Goal: Task Accomplishment & Management: Manage account settings

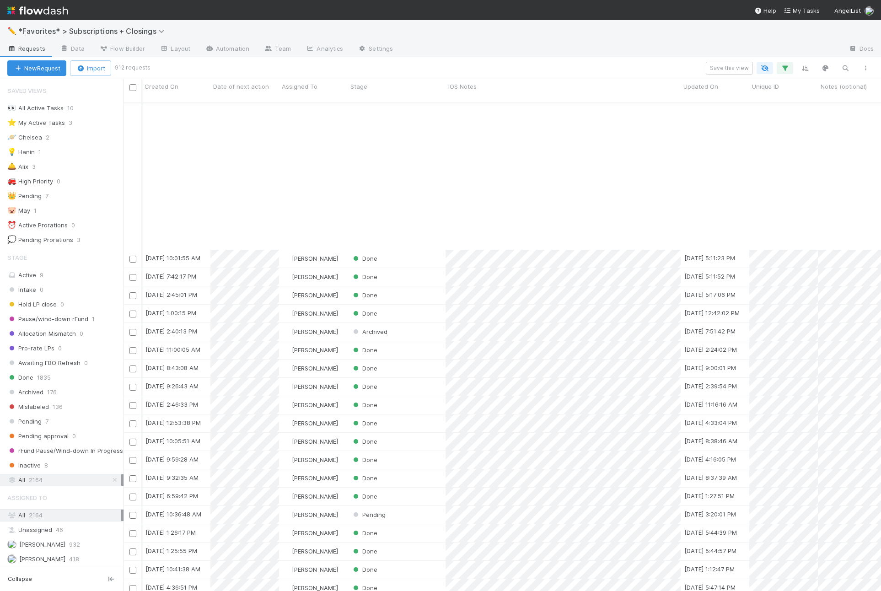
scroll to position [496, 757]
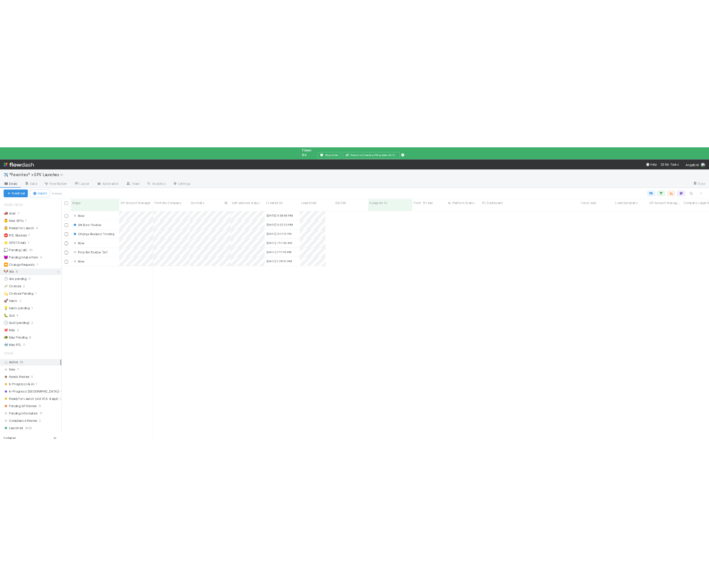
scroll to position [475, 1300]
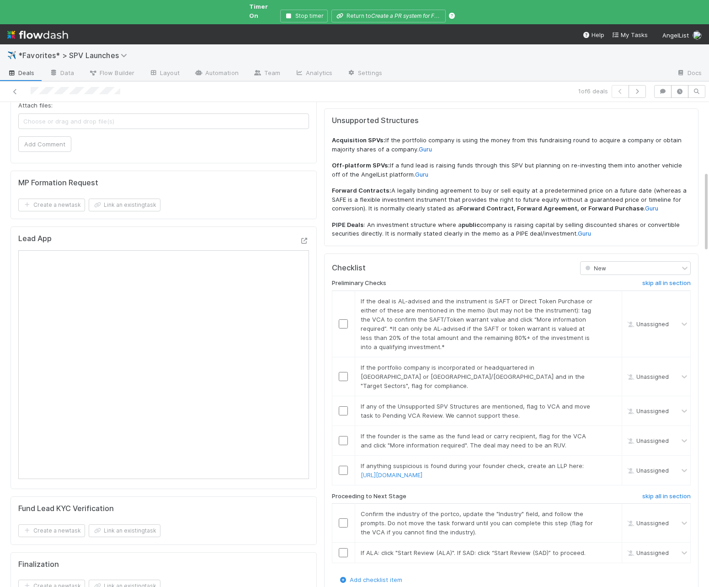
scroll to position [461, 0]
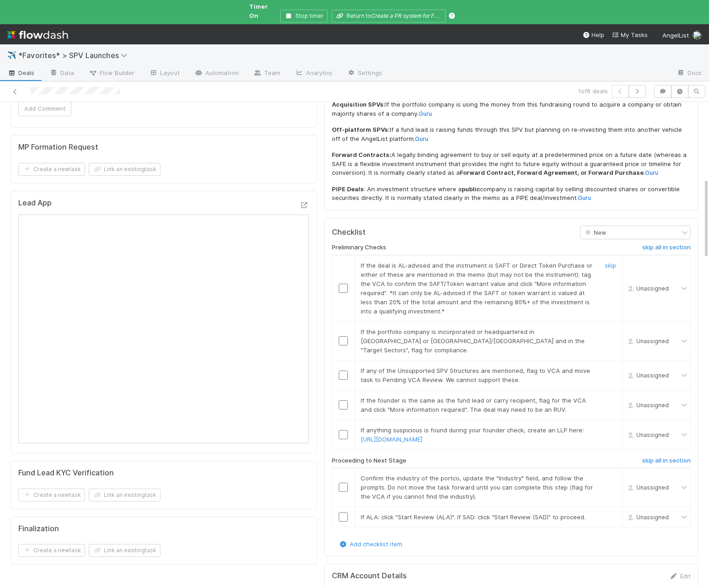
drag, startPoint x: 607, startPoint y: 220, endPoint x: 655, endPoint y: 220, distance: 48.5
click at [607, 262] on link "skip" at bounding box center [610, 265] width 11 height 7
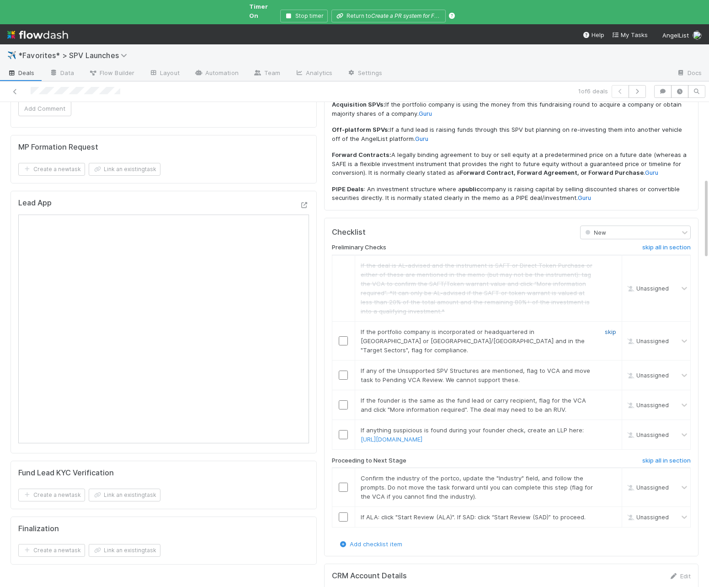
click at [611, 328] on link "skip" at bounding box center [610, 331] width 11 height 7
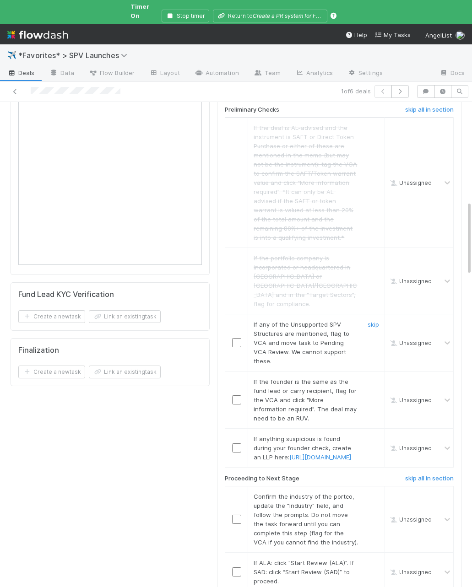
scroll to position [654, 0]
click at [372, 320] on link "skip" at bounding box center [372, 323] width 11 height 7
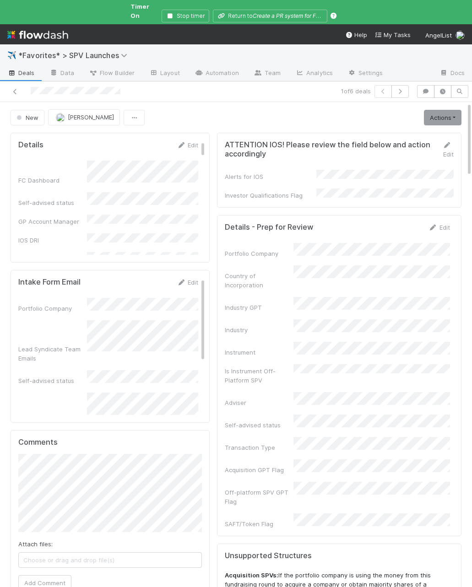
scroll to position [0, 3]
click at [430, 85] on button "button" at bounding box center [425, 91] width 17 height 13
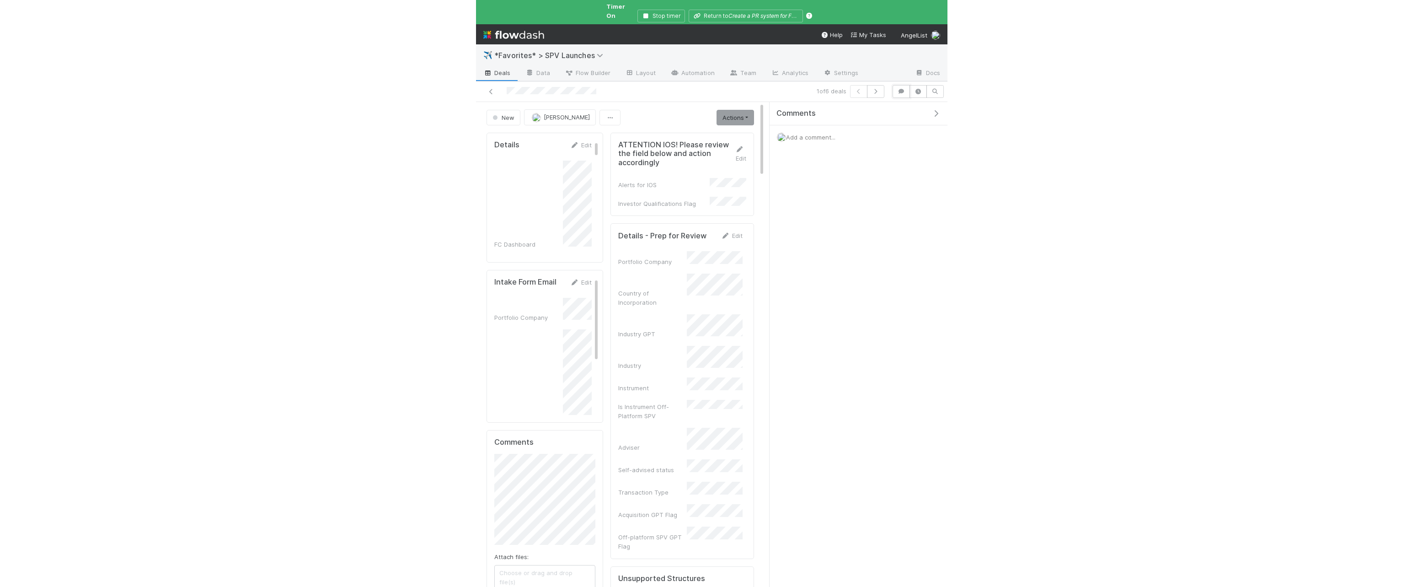
scroll to position [0, 0]
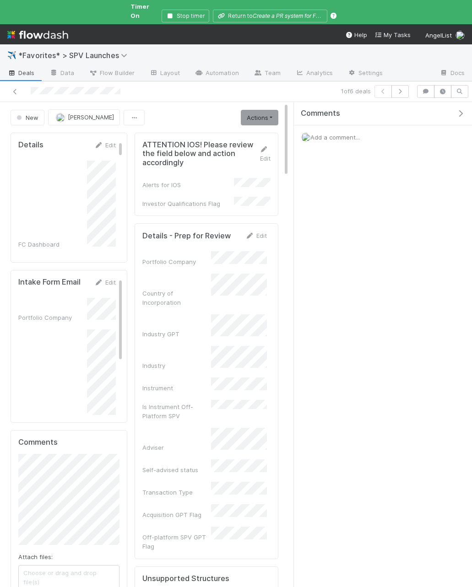
click at [333, 125] on div "Add a comment..." at bounding box center [383, 137] width 178 height 24
click at [332, 134] on span "Add a comment..." at bounding box center [334, 137] width 49 height 7
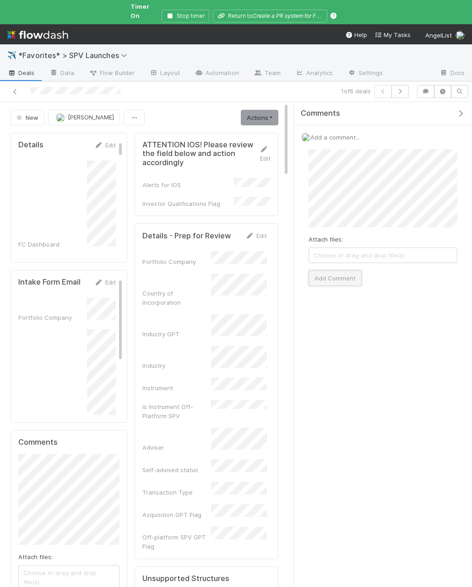
click at [346, 272] on button "Add Comment" at bounding box center [334, 278] width 53 height 16
click at [244, 110] on link "Actions" at bounding box center [260, 118] width 38 height 16
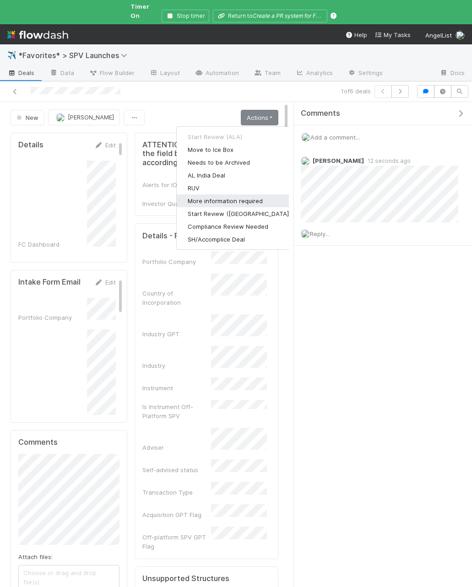
click at [240, 194] on button "More information required" at bounding box center [239, 200] width 125 height 13
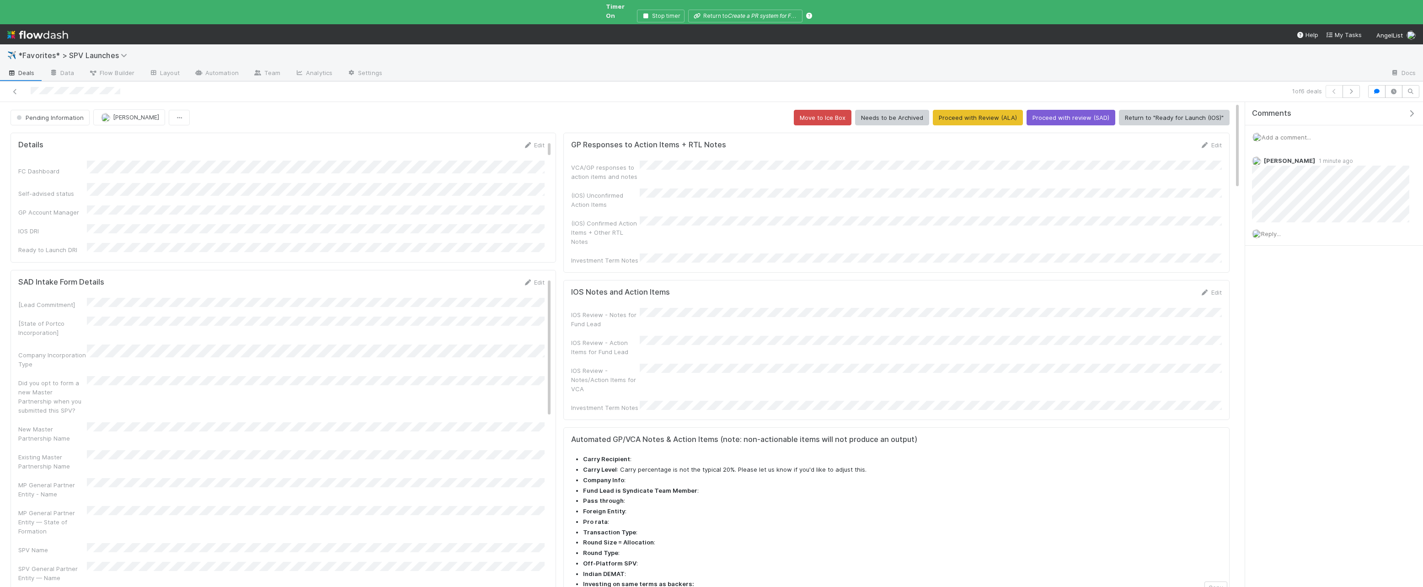
click at [17, 68] on span "Deals" at bounding box center [20, 72] width 27 height 9
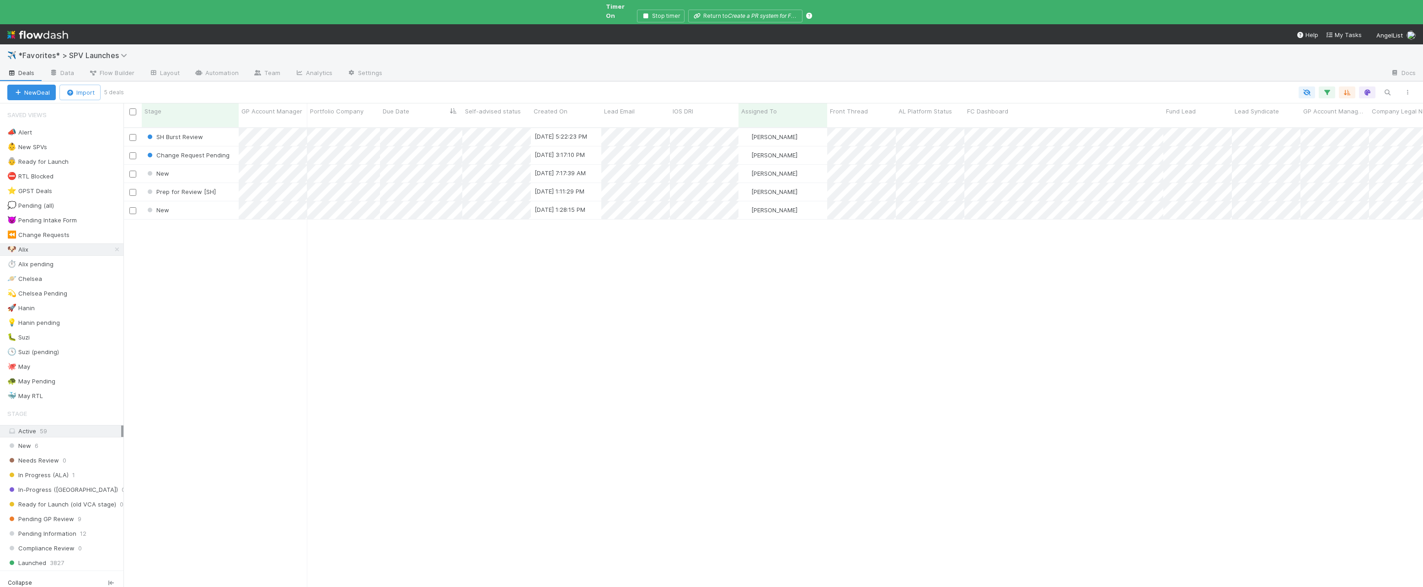
scroll to position [475, 1300]
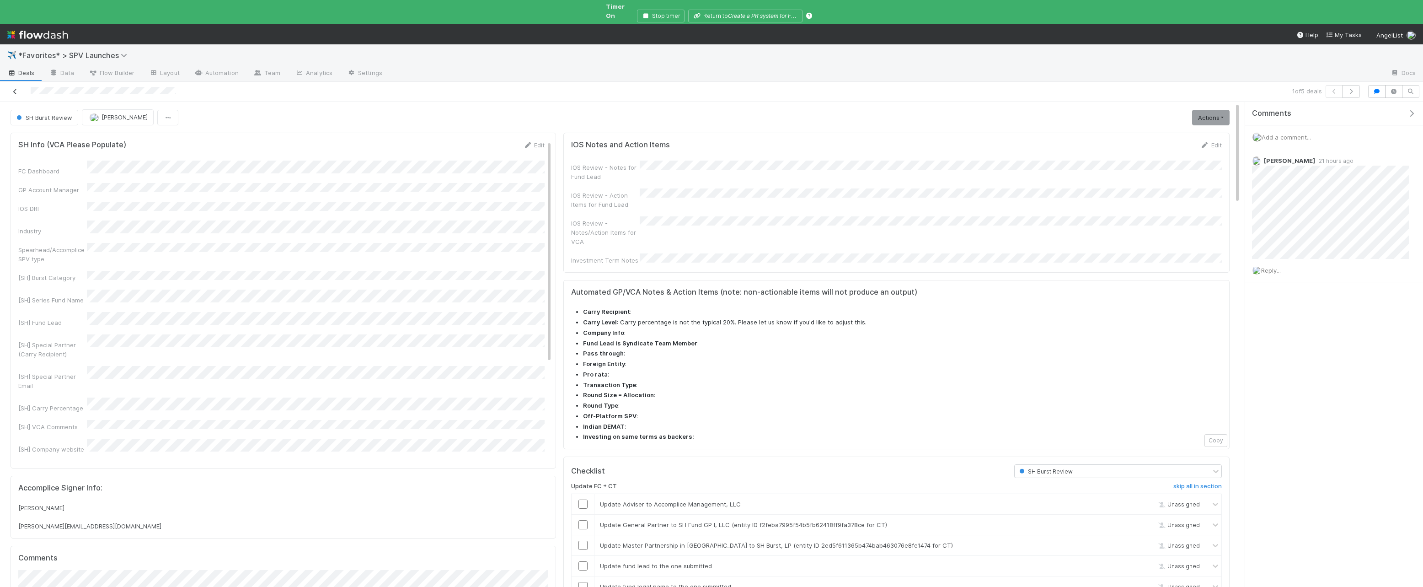
click at [16, 89] on icon at bounding box center [15, 92] width 9 height 6
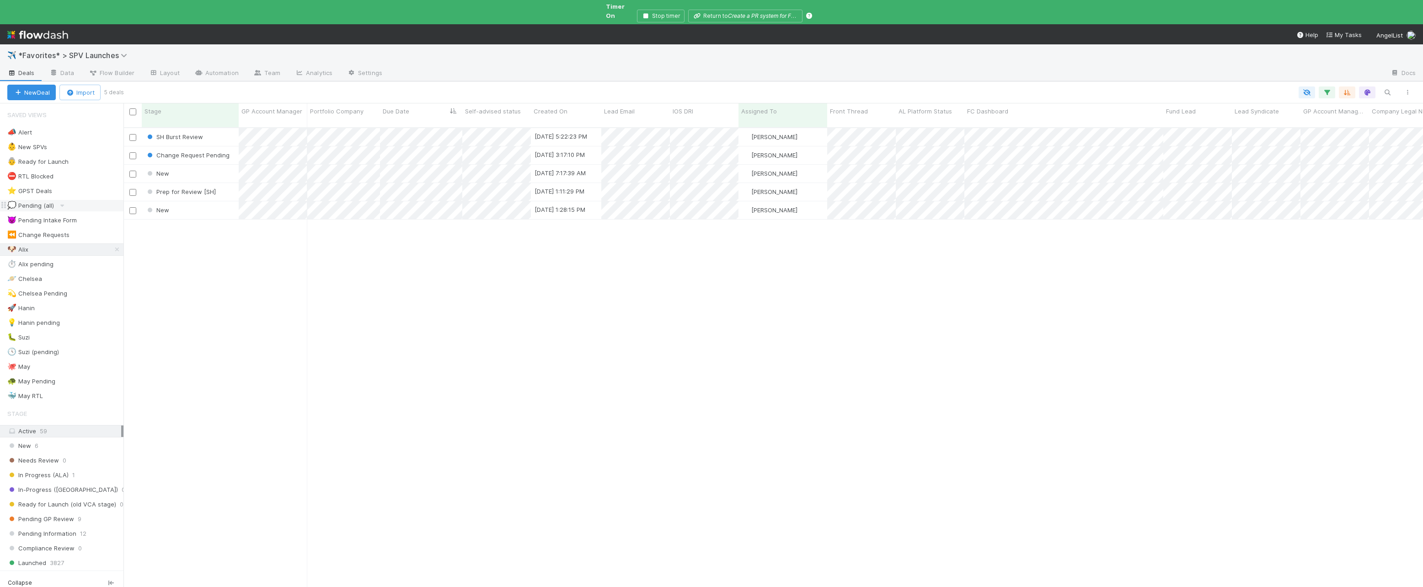
scroll to position [475, 1300]
drag, startPoint x: 118, startPoint y: 243, endPoint x: 55, endPoint y: 159, distance: 105.2
click at [118, 247] on icon at bounding box center [117, 250] width 9 height 6
click at [42, 144] on div "👶 New SPVs" at bounding box center [27, 146] width 40 height 11
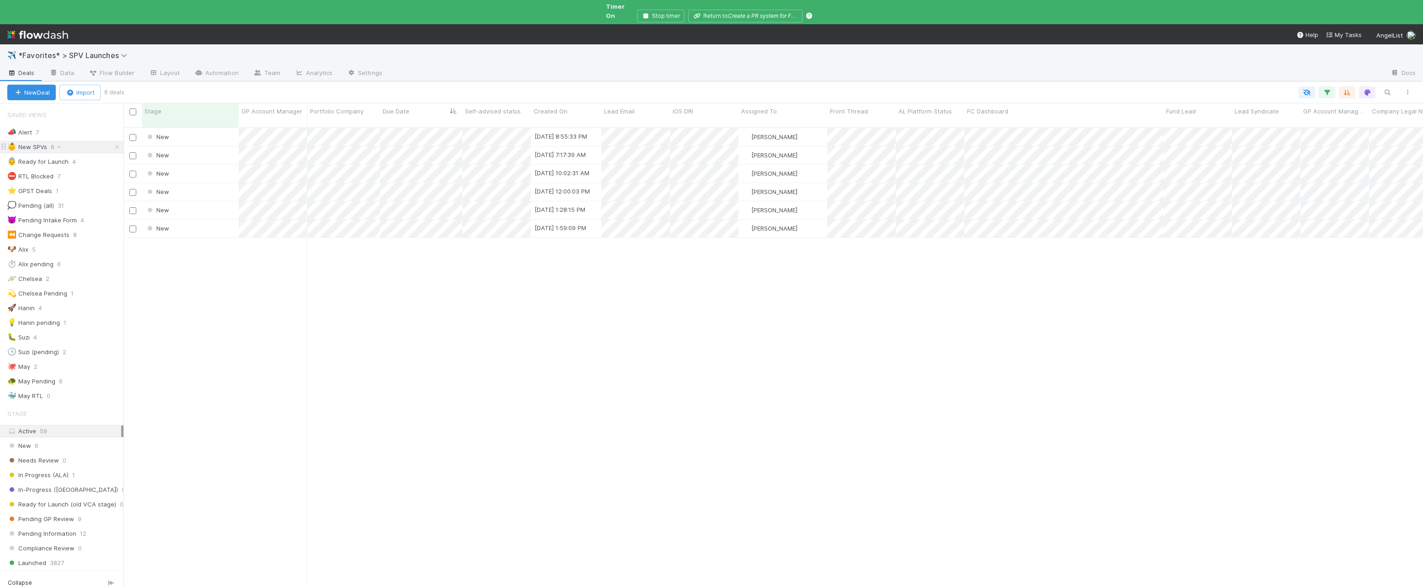
scroll to position [475, 1300]
click at [59, 156] on div "👵 Ready for Launch" at bounding box center [37, 161] width 61 height 11
click at [46, 336] on div "📣 Alert 7 👶 New SPVs 6 👵 Ready for Launch 4 ⛔ RTL Blocked 7 ⭐ GPST Deals 1 💭 Pe…" at bounding box center [61, 264] width 123 height 276
click at [42, 334] on icon at bounding box center [41, 337] width 9 height 6
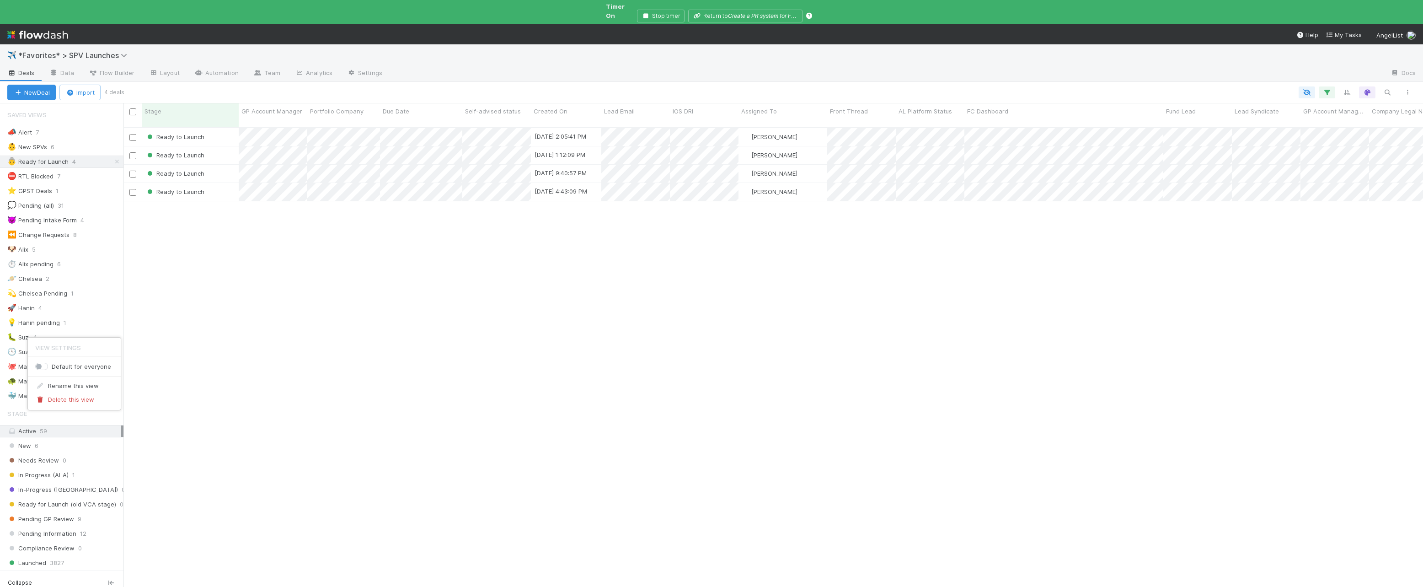
click at [42, 331] on div "View Settings Default for everyone Rename this view Delete this view" at bounding box center [711, 293] width 1423 height 587
click at [24, 332] on div "🐛 Suzi" at bounding box center [18, 337] width 22 height 11
click at [118, 334] on icon at bounding box center [117, 337] width 9 height 6
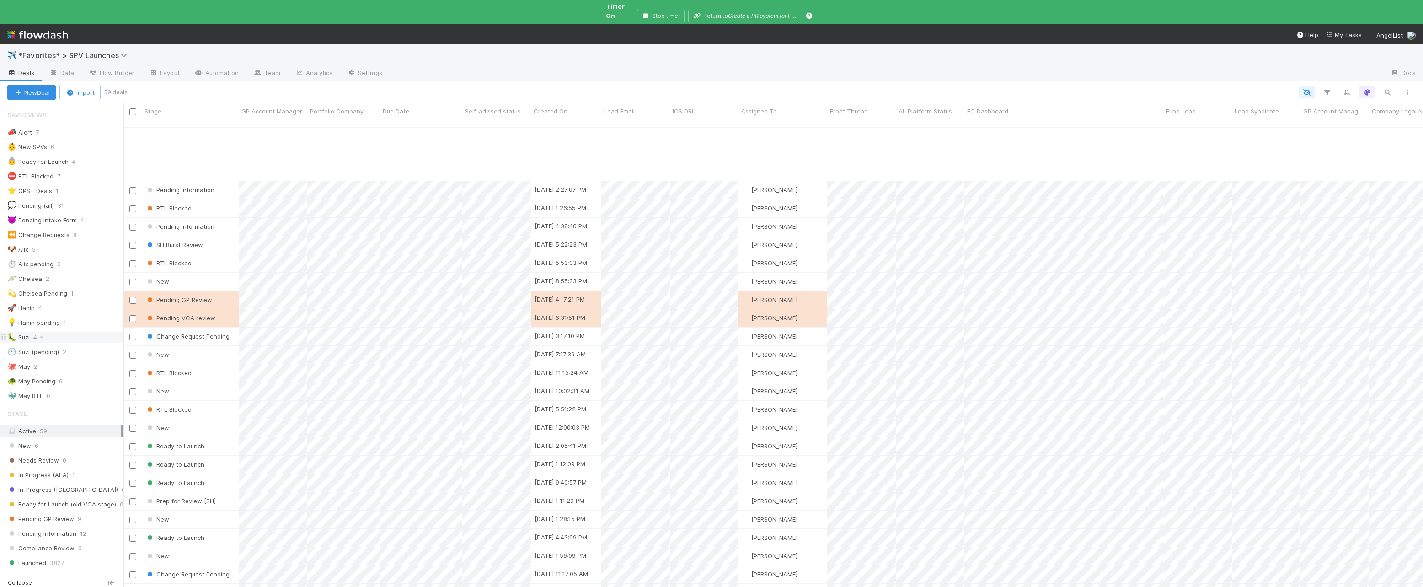
scroll to position [605, 0]
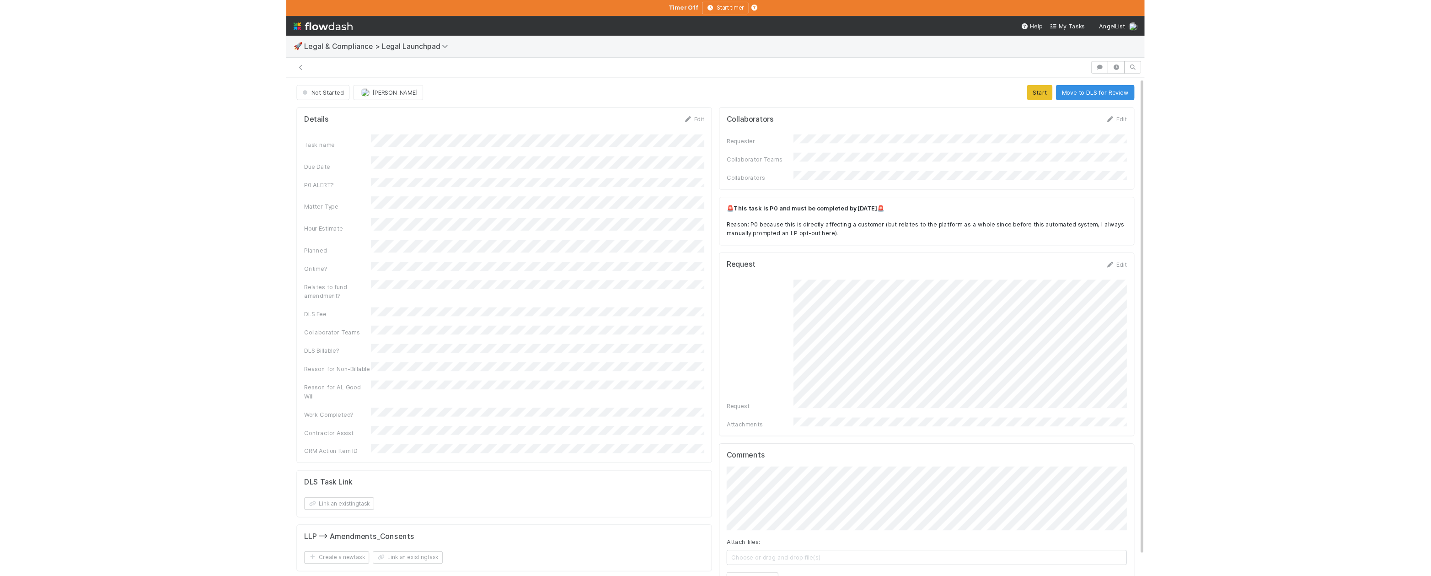
scroll to position [0, 3]
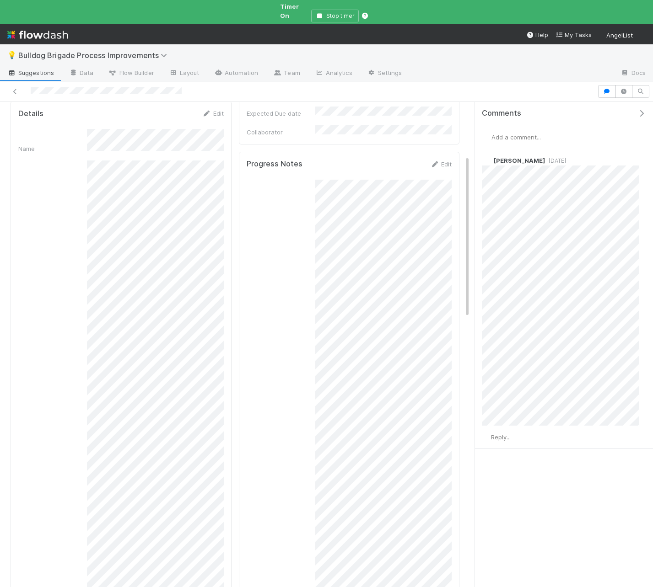
scroll to position [163, 0]
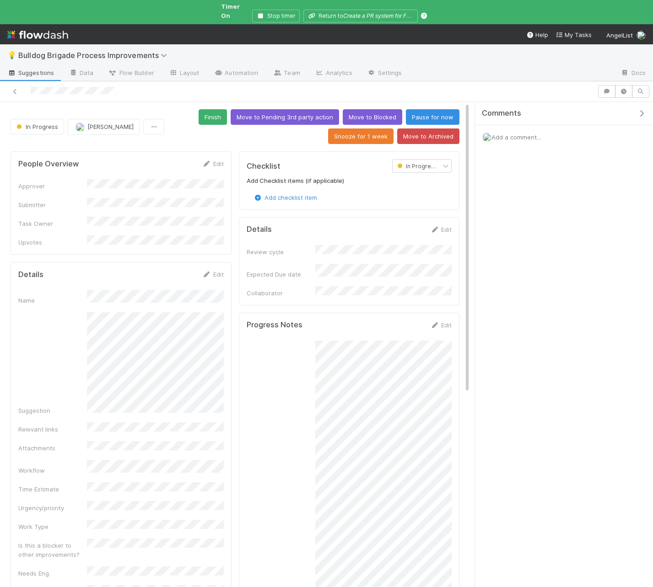
click at [640, 110] on icon "button" at bounding box center [641, 113] width 9 height 7
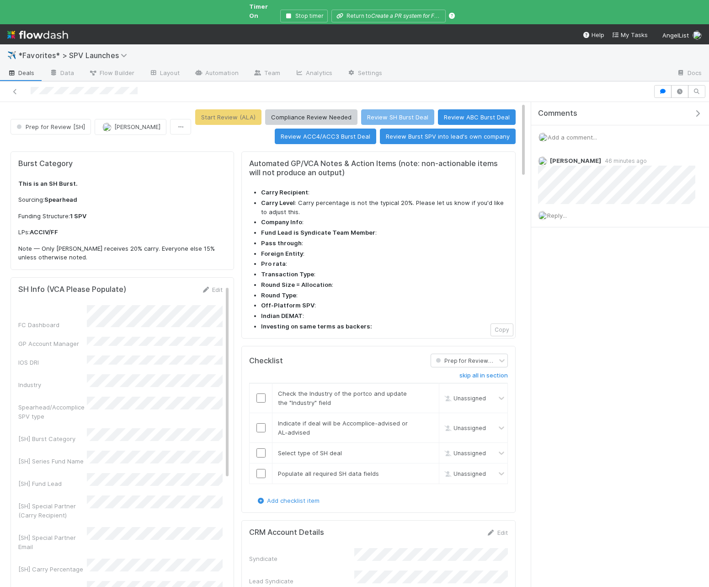
click at [699, 110] on icon "button" at bounding box center [697, 113] width 9 height 7
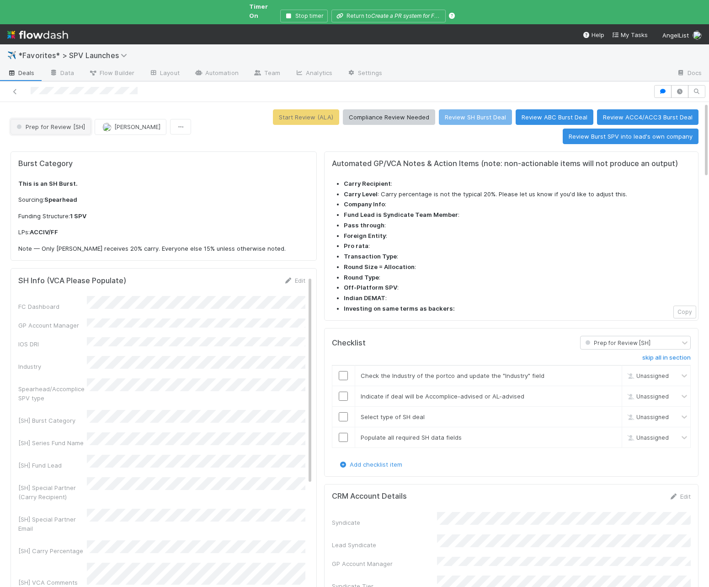
click at [62, 124] on button "Prep for Review [SH]" at bounding box center [51, 127] width 80 height 16
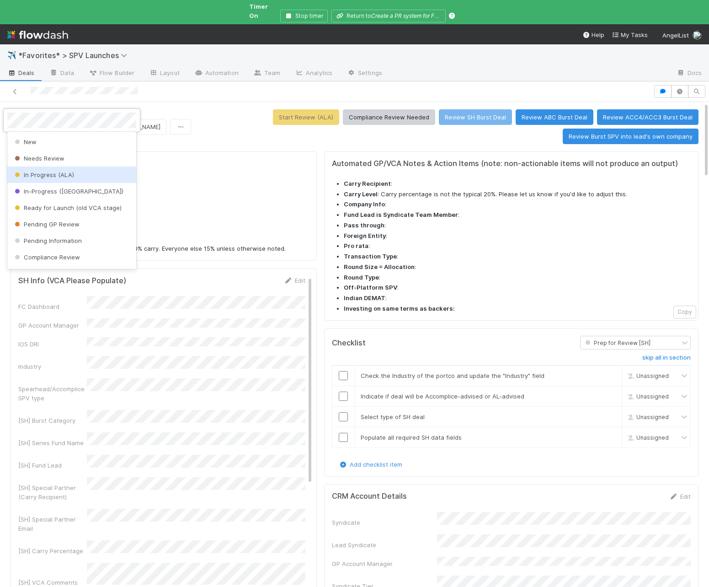
click at [59, 172] on span "In Progress (ALA)" at bounding box center [43, 174] width 61 height 7
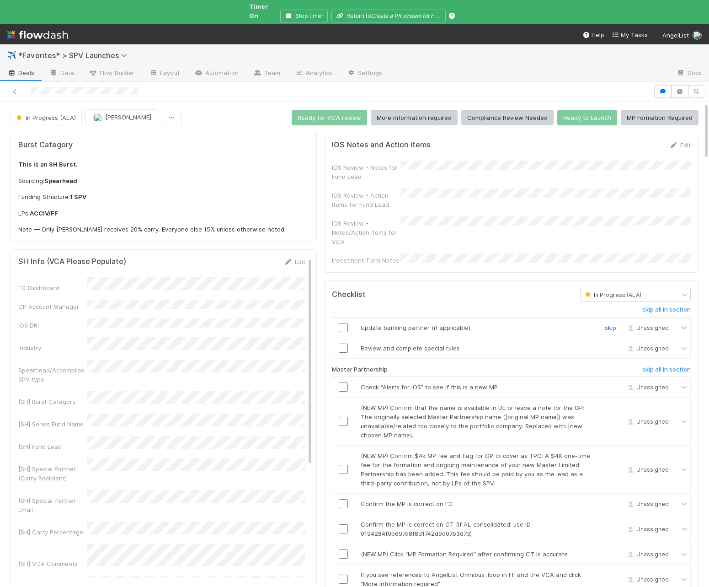
click at [608, 324] on link "skip" at bounding box center [610, 327] width 11 height 7
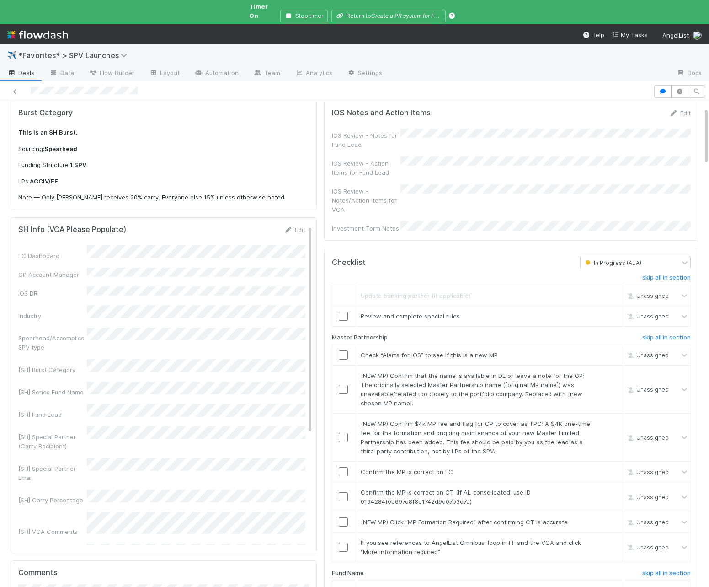
scroll to position [54, 0]
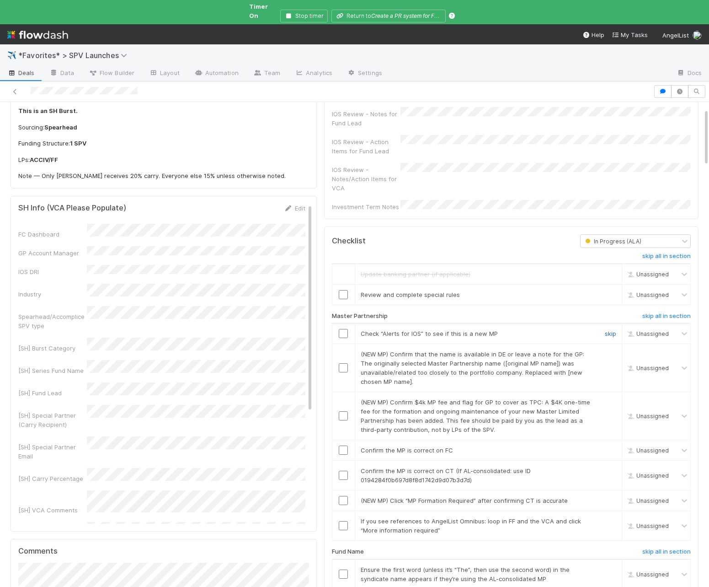
click at [608, 330] on link "skip" at bounding box center [610, 333] width 11 height 7
click at [608, 350] on link "skip" at bounding box center [610, 353] width 11 height 7
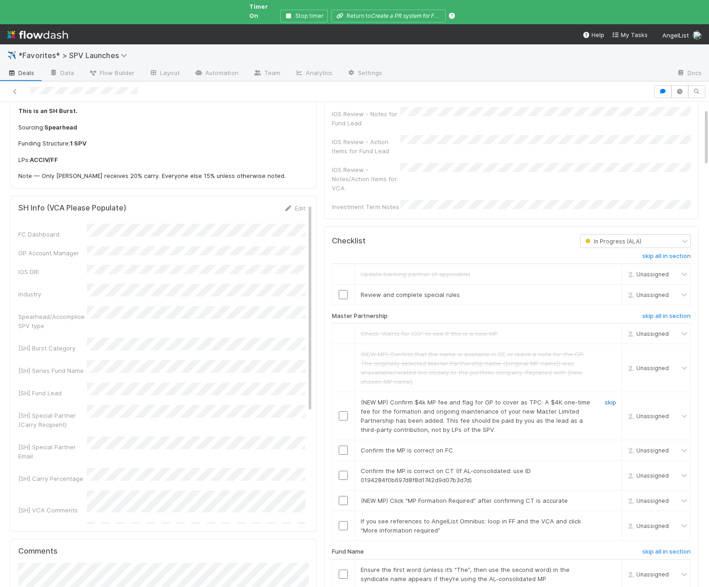
click at [612, 398] on link "skip" at bounding box center [610, 401] width 11 height 7
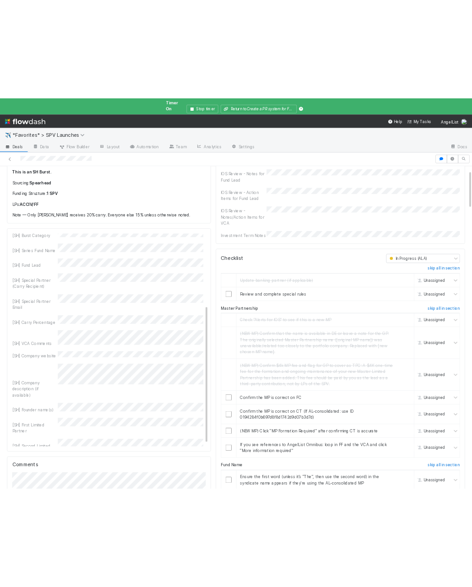
scroll to position [171, 0]
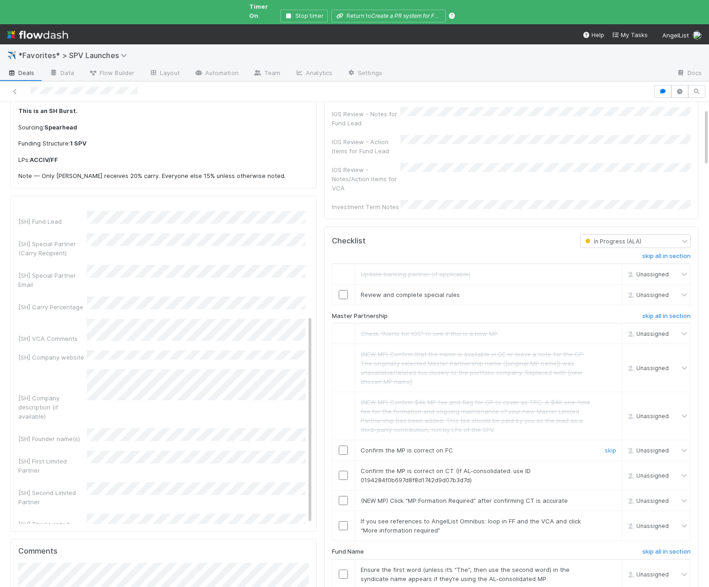
click at [346, 421] on input "checkbox" at bounding box center [343, 449] width 9 height 9
click at [344, 421] on input "checkbox" at bounding box center [343, 475] width 9 height 9
drag, startPoint x: 611, startPoint y: 480, endPoint x: 615, endPoint y: 496, distance: 16.4
click at [611, 421] on link "skip" at bounding box center [610, 500] width 11 height 7
click at [613, 421] on link "skip" at bounding box center [610, 520] width 11 height 7
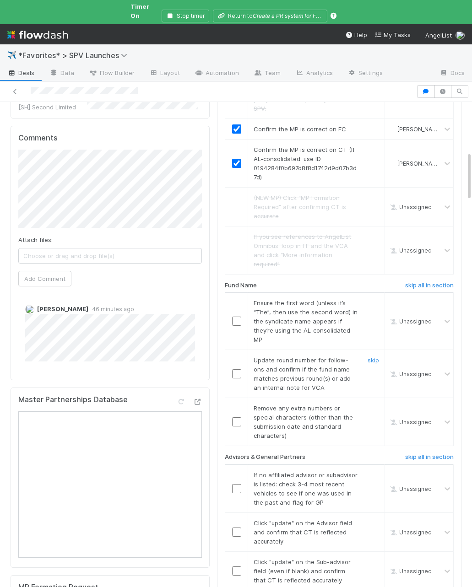
scroll to position [496, 0]
click at [436, 280] on h6 "skip all in section" at bounding box center [429, 283] width 48 height 7
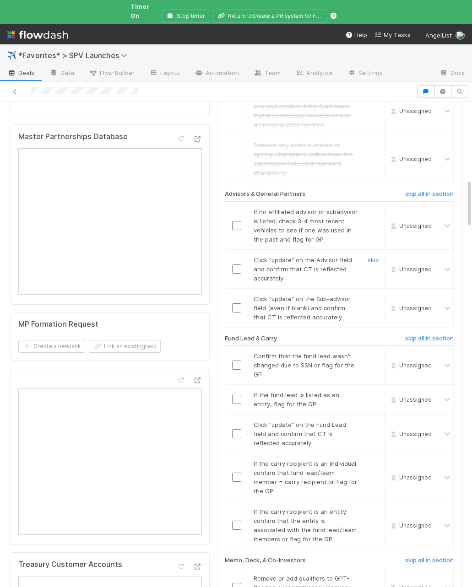
scroll to position [778, 0]
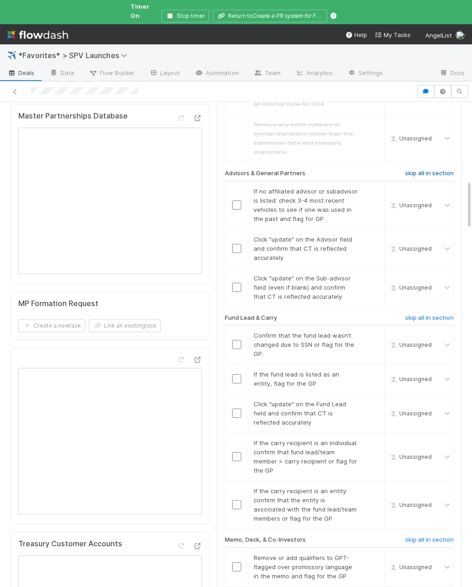
click at [432, 170] on h6 "skip all in section" at bounding box center [429, 173] width 48 height 7
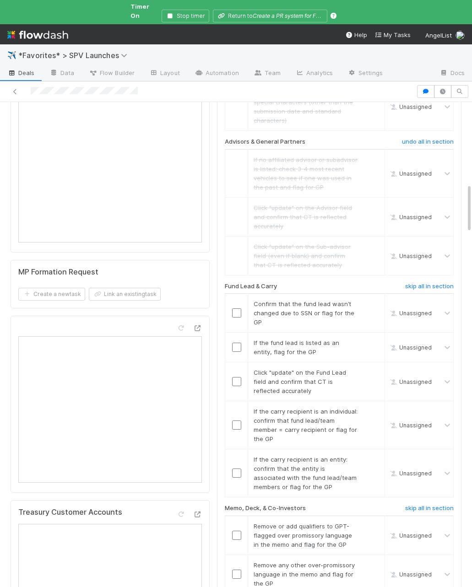
scroll to position [811, 0]
click at [410, 281] on h6 "skip all in section" at bounding box center [429, 284] width 48 height 7
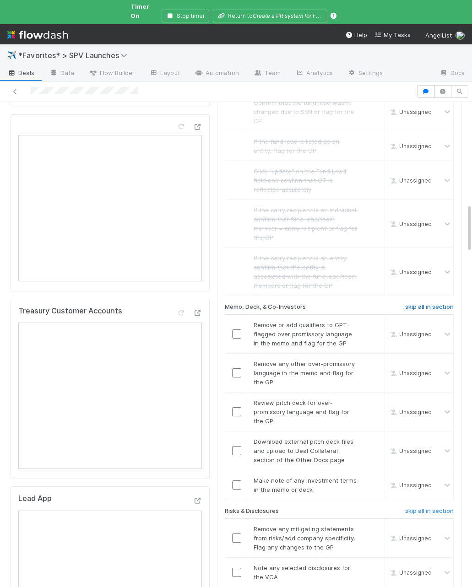
click at [422, 303] on h6 "skip all in section" at bounding box center [429, 306] width 48 height 7
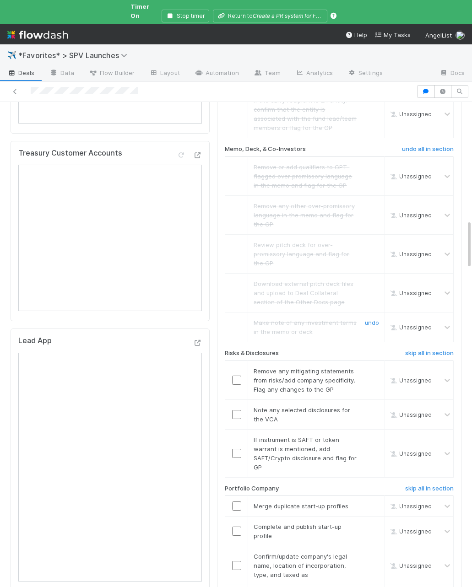
scroll to position [1176, 0]
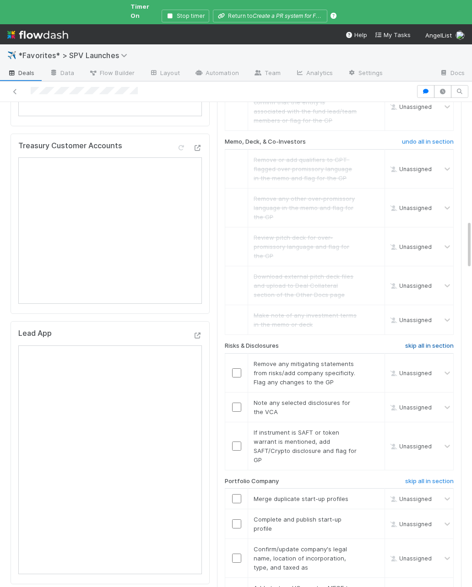
click at [429, 342] on h6 "skip all in section" at bounding box center [429, 345] width 48 height 7
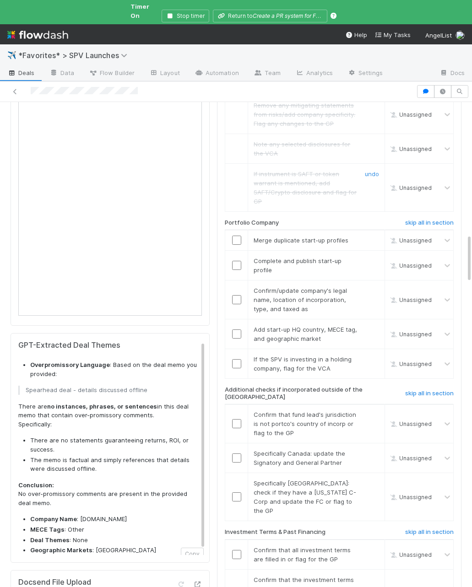
scroll to position [1457, 0]
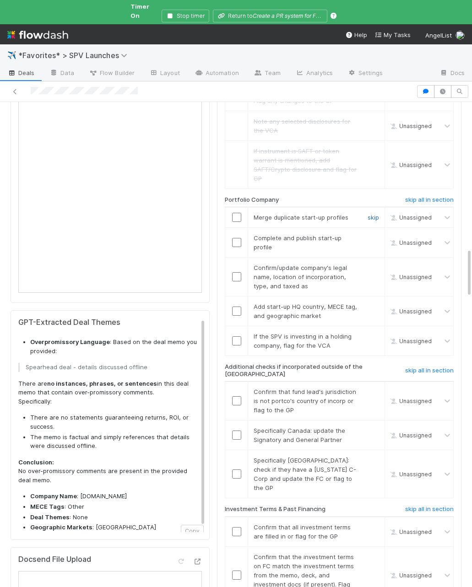
drag, startPoint x: 376, startPoint y: 171, endPoint x: 333, endPoint y: 189, distance: 46.5
click at [376, 214] on link "skip" at bounding box center [372, 217] width 11 height 7
drag, startPoint x: 235, startPoint y: 198, endPoint x: 281, endPoint y: 212, distance: 48.3
click at [235, 238] on input "checkbox" at bounding box center [236, 242] width 9 height 9
click at [238, 272] on input "checkbox" at bounding box center [236, 276] width 9 height 9
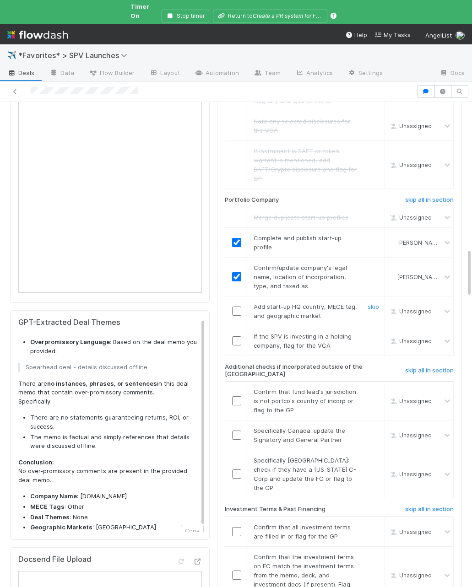
click at [236, 306] on input "checkbox" at bounding box center [236, 310] width 9 height 9
click at [373, 332] on link "skip" at bounding box center [372, 335] width 11 height 7
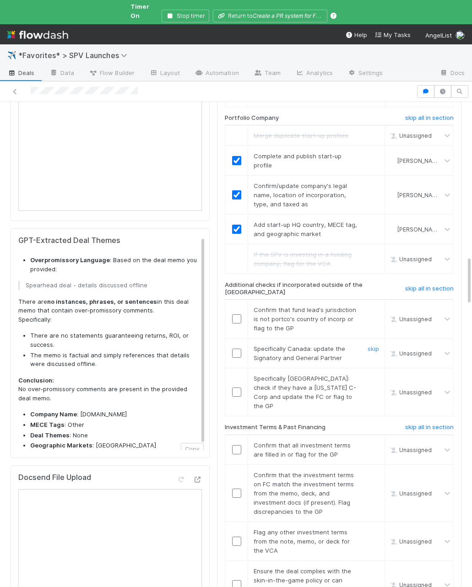
scroll to position [1540, 0]
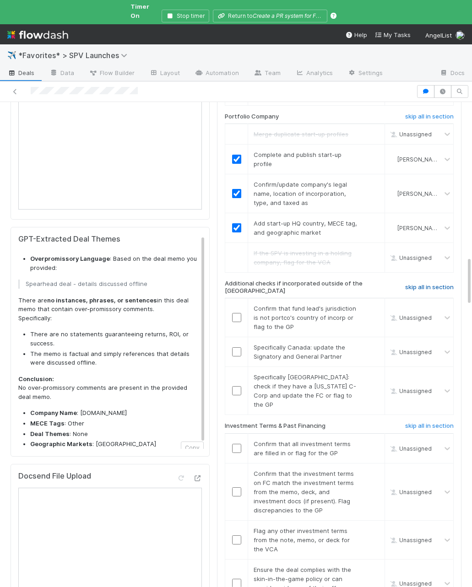
click at [426, 284] on h6 "skip all in section" at bounding box center [429, 287] width 48 height 7
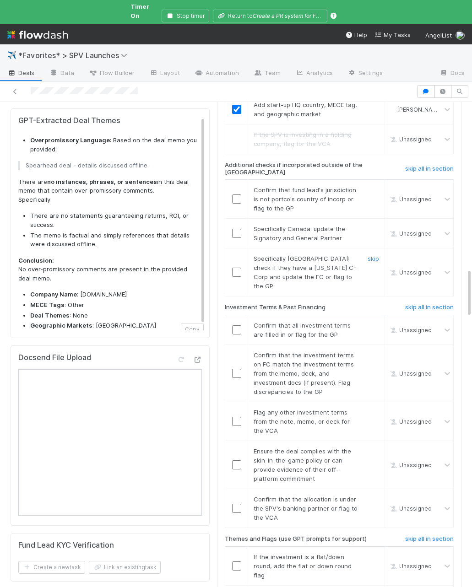
scroll to position [1659, 0]
click at [426, 303] on h6 "skip all in section" at bounding box center [429, 306] width 48 height 7
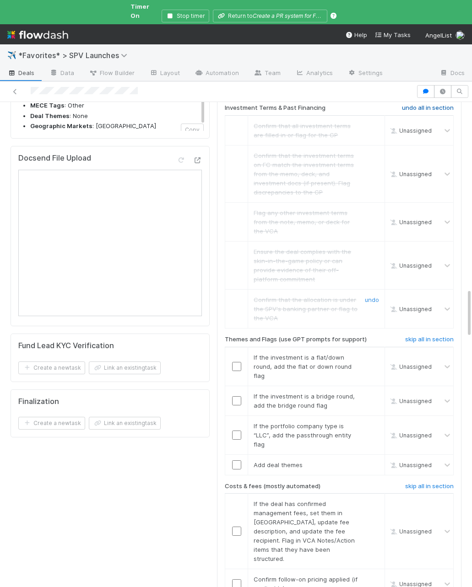
scroll to position [1861, 0]
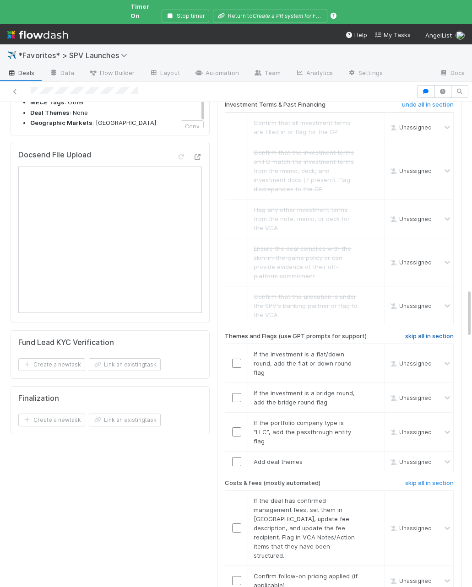
click at [426, 332] on h6 "skip all in section" at bounding box center [429, 335] width 48 height 7
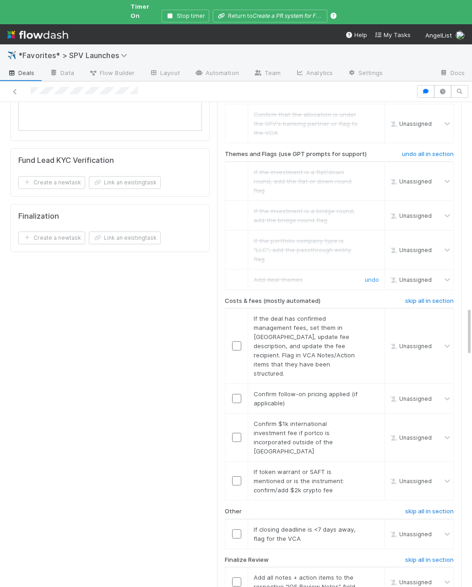
scroll to position [2044, 0]
click at [418, 296] on h6 "skip all in section" at bounding box center [429, 299] width 48 height 7
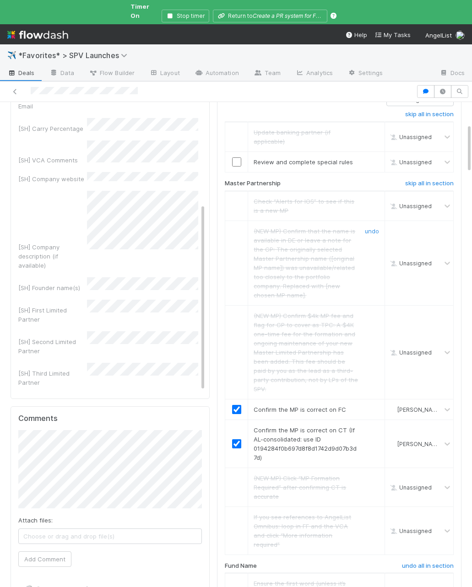
scroll to position [0, 0]
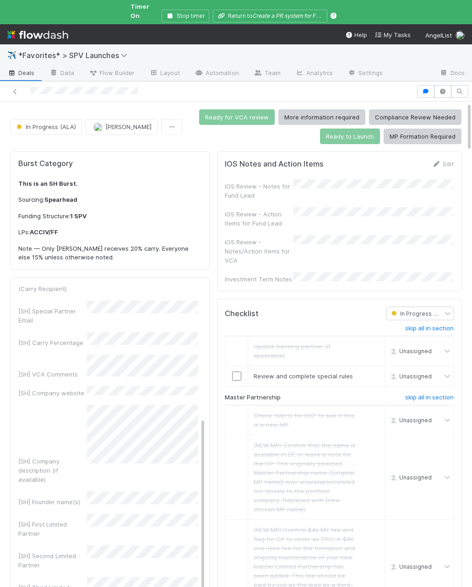
click at [354, 235] on div "IOS Review - Notes/Action Items for VCA" at bounding box center [339, 250] width 229 height 30
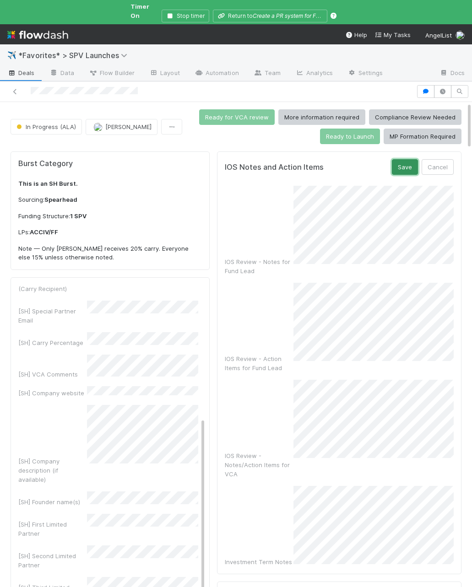
click at [401, 161] on button "Save" at bounding box center [404, 167] width 26 height 16
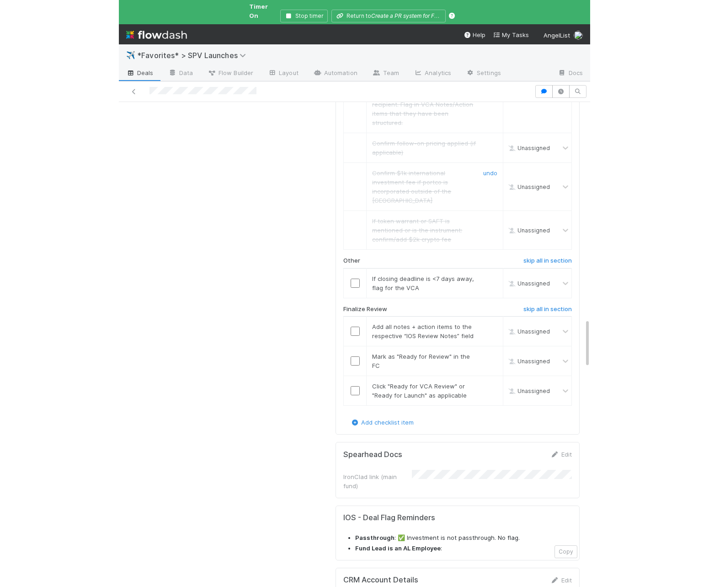
scroll to position [2328, 0]
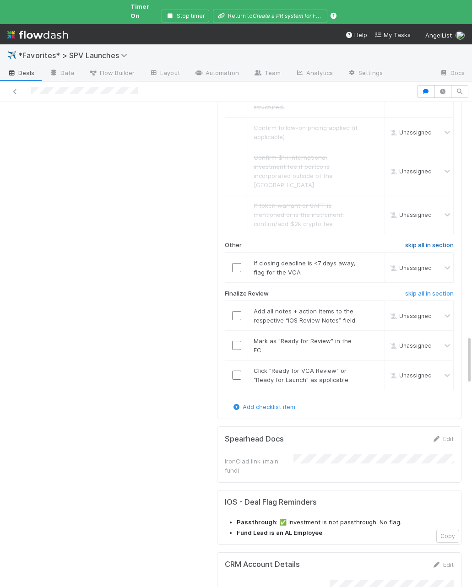
click at [423, 241] on h6 "skip all in section" at bounding box center [429, 244] width 48 height 7
click at [237, 311] on input "checkbox" at bounding box center [236, 315] width 9 height 9
click at [235, 341] on input "checkbox" at bounding box center [236, 345] width 9 height 9
click at [235, 370] on input "checkbox" at bounding box center [236, 374] width 9 height 9
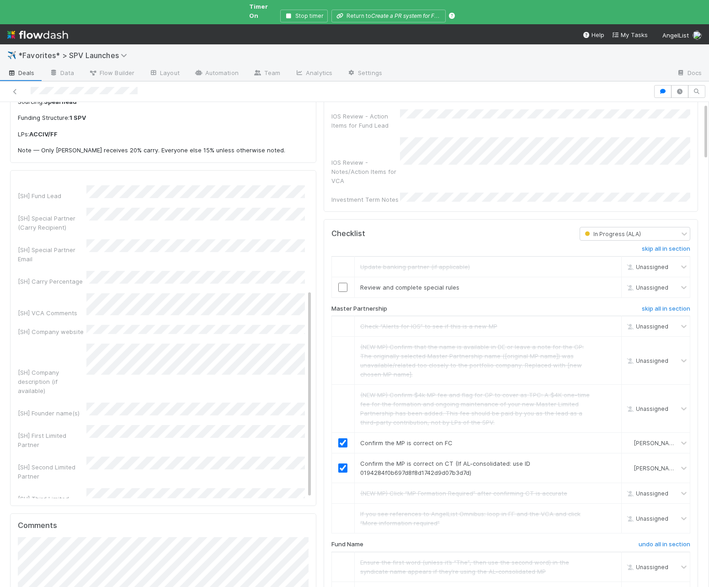
scroll to position [85, 0]
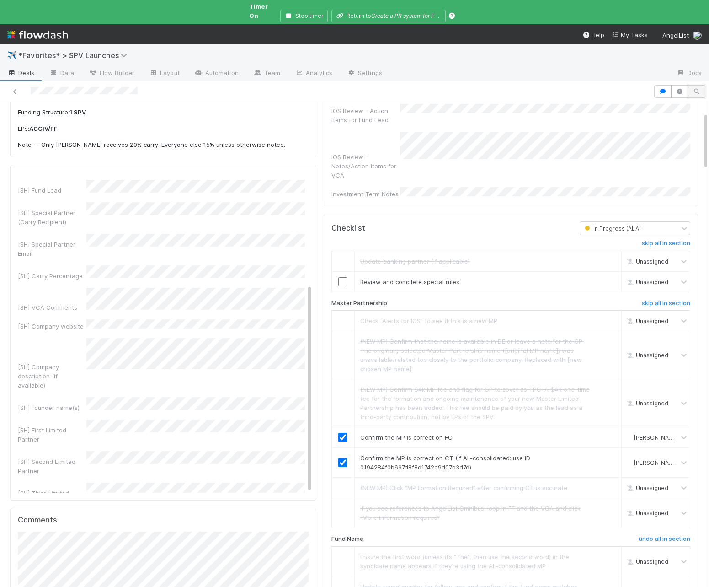
click at [699, 85] on button "button" at bounding box center [696, 91] width 17 height 13
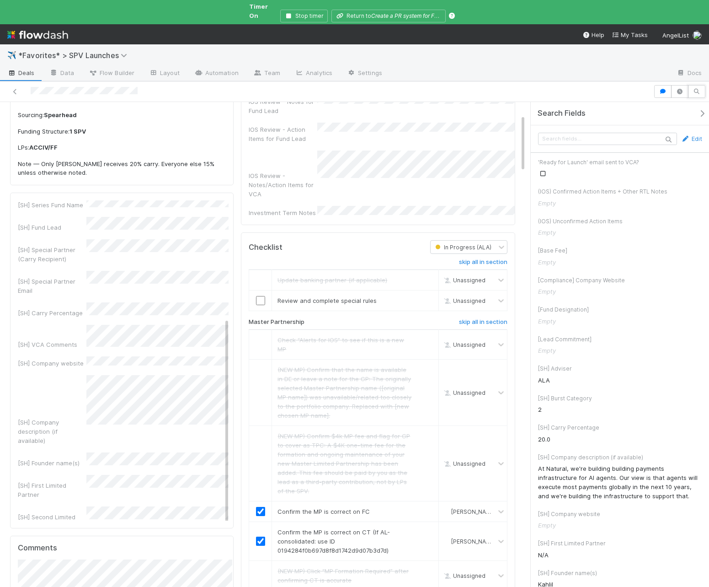
scroll to position [104, 0]
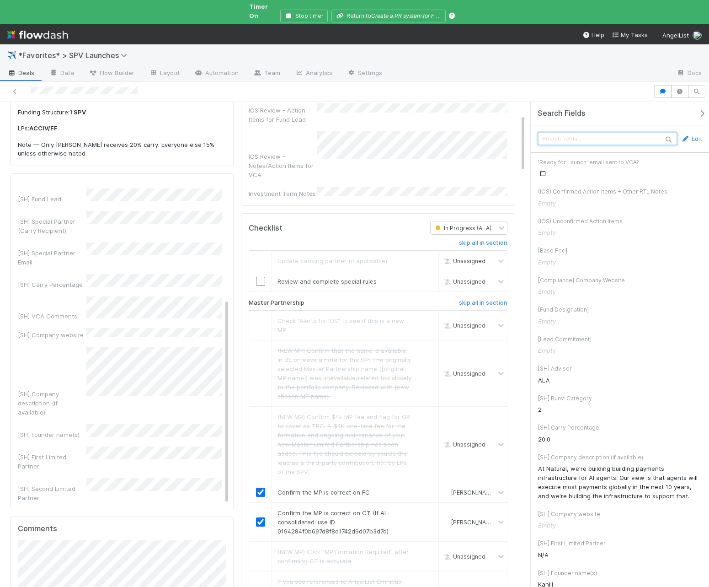
click at [608, 133] on input "text" at bounding box center [607, 139] width 139 height 12
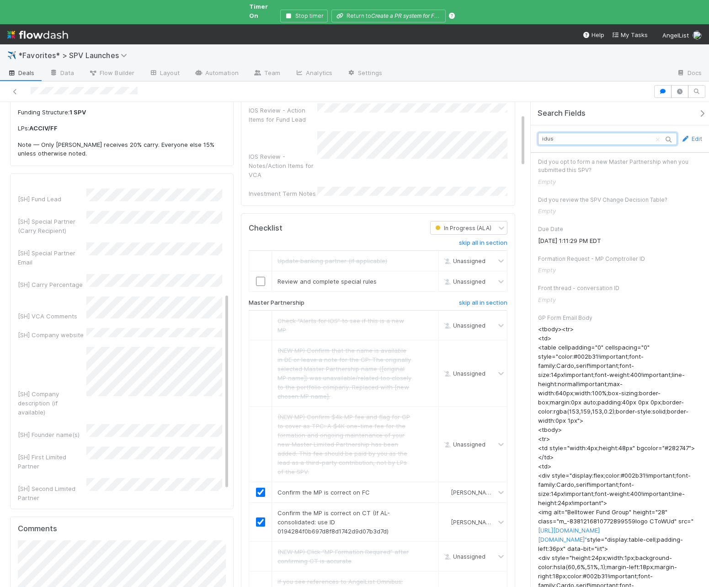
scroll to position [0, 0]
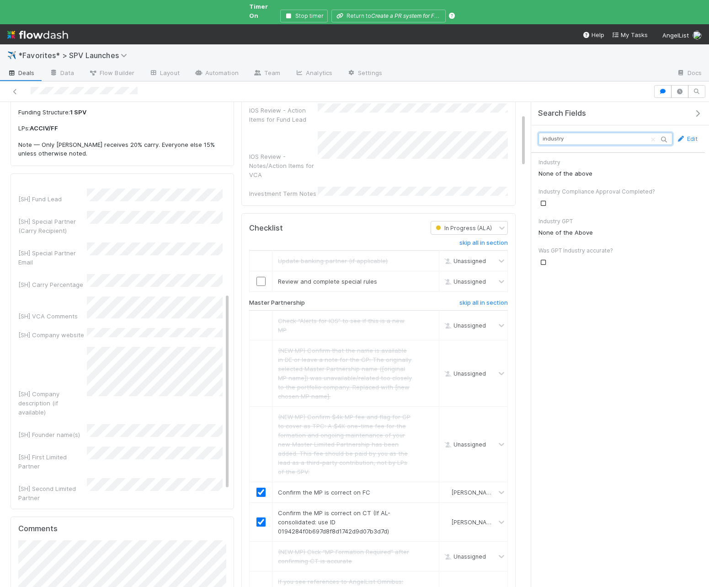
type input "industry"
click at [585, 168] on div "None of the above" at bounding box center [618, 173] width 159 height 10
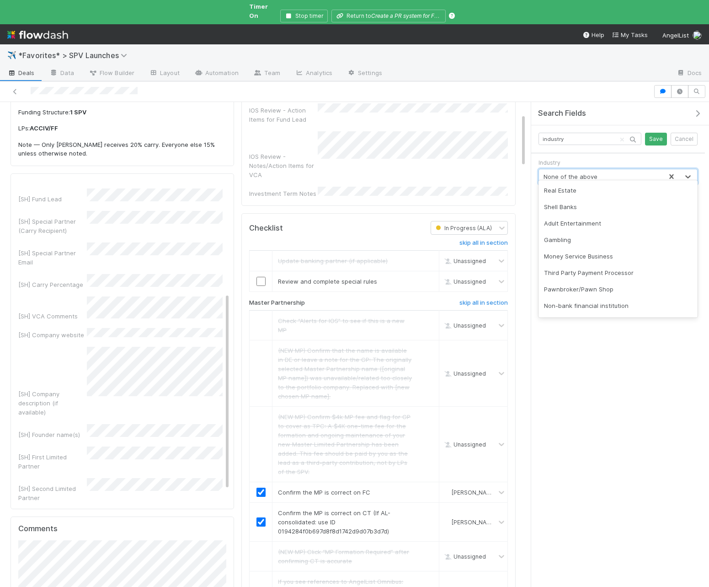
click at [583, 172] on div "None of the above" at bounding box center [571, 176] width 54 height 9
type input "pay"
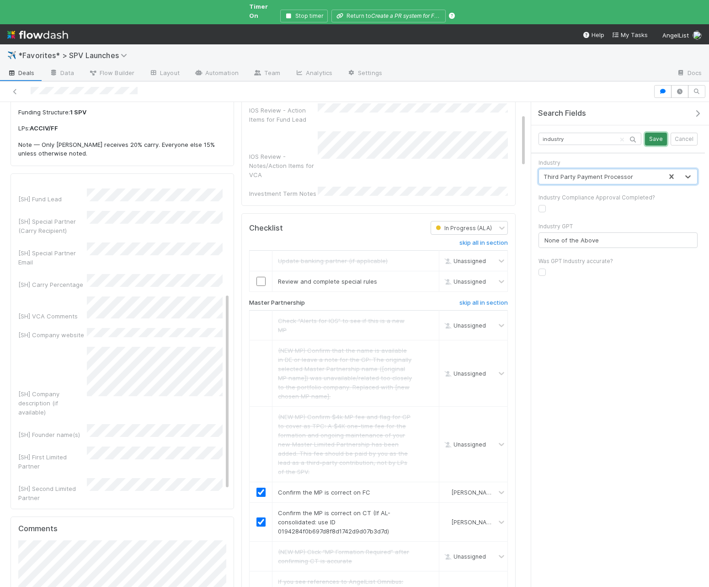
click at [666, 133] on button "Save" at bounding box center [656, 139] width 22 height 13
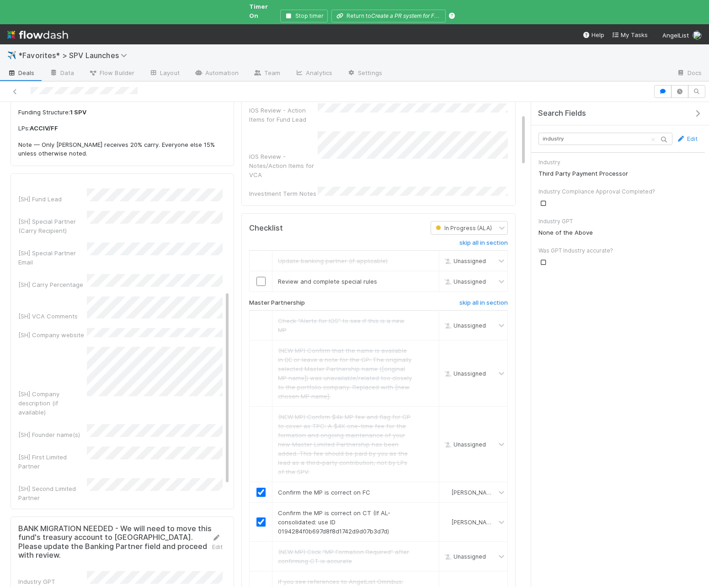
click at [697, 110] on icon "button" at bounding box center [697, 113] width 9 height 7
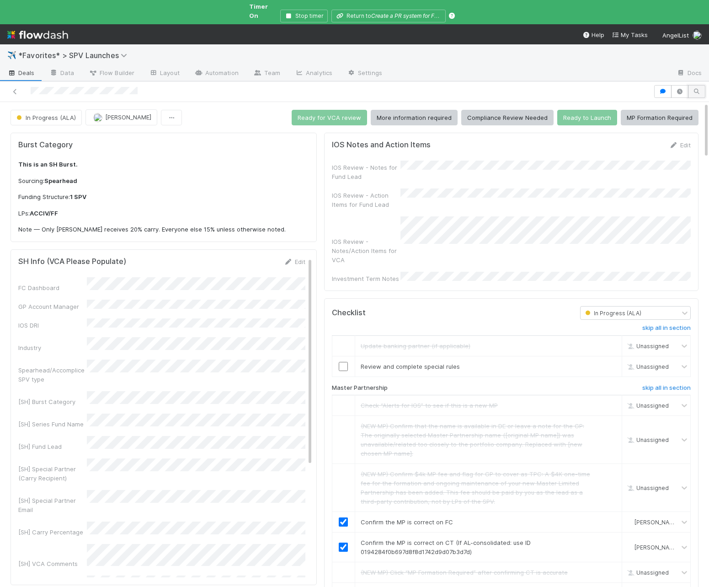
click at [697, 89] on icon "button" at bounding box center [696, 91] width 9 height 5
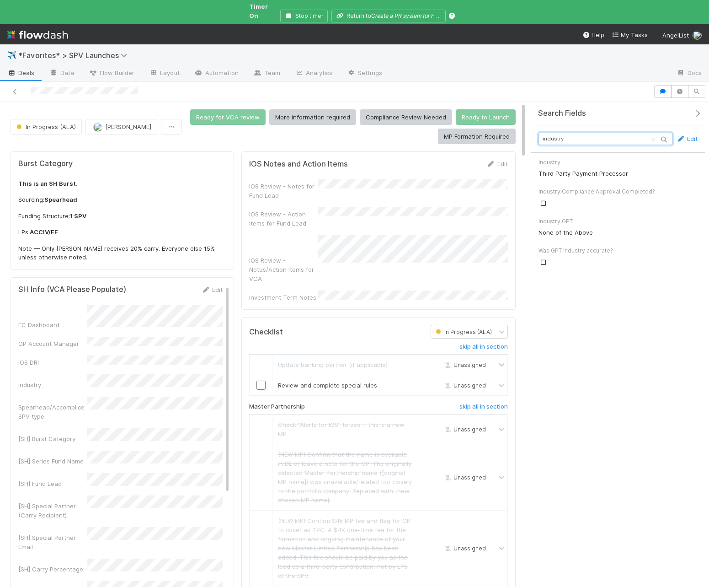
click at [588, 133] on input "industry" at bounding box center [606, 139] width 134 height 12
type input "banking"
click at [547, 168] on div "Any" at bounding box center [618, 173] width 159 height 10
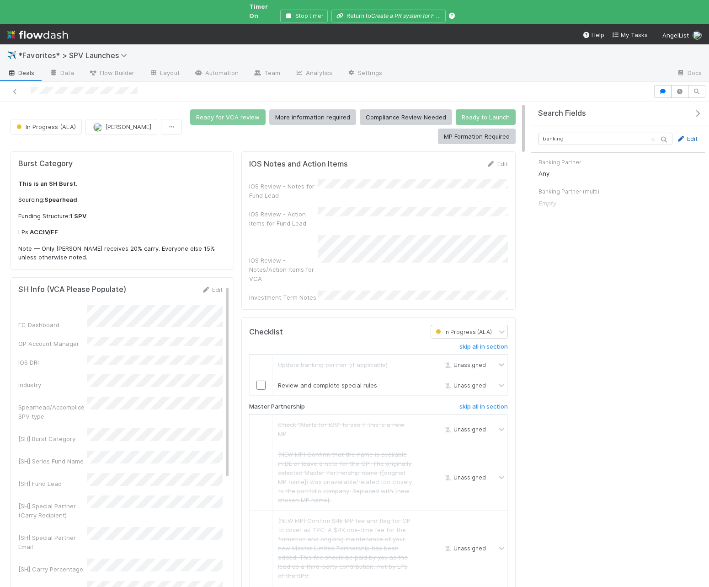
click at [683, 136] on icon at bounding box center [680, 139] width 9 height 6
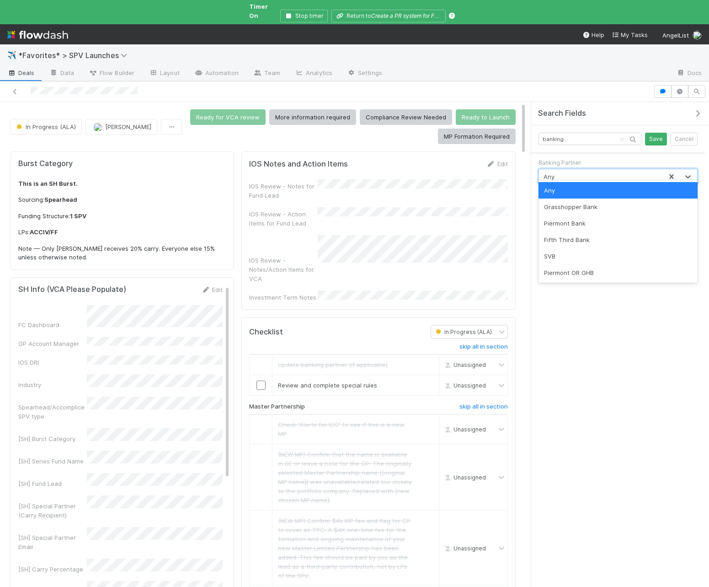
click at [571, 169] on div "Any" at bounding box center [600, 176] width 123 height 15
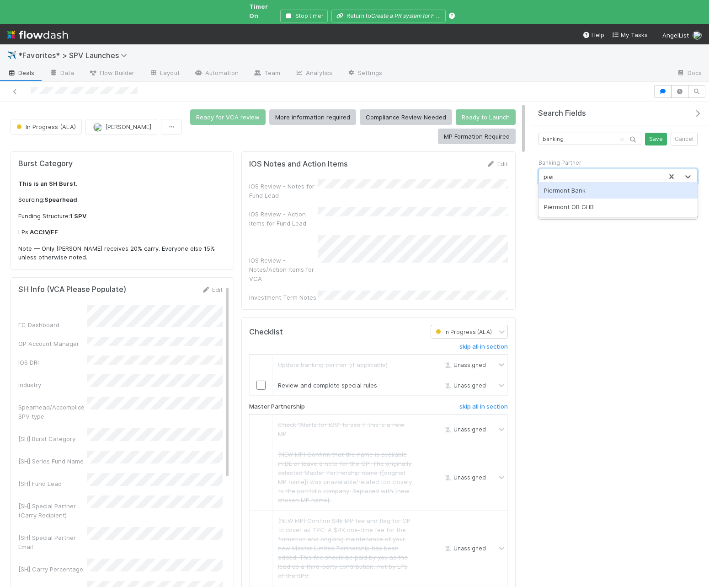
type input "pierm"
click at [649, 133] on button "Save" at bounding box center [656, 139] width 22 height 13
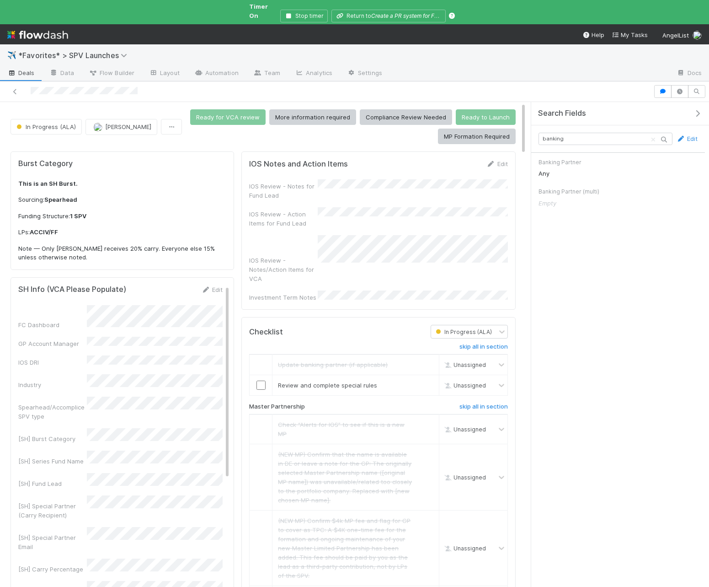
drag, startPoint x: 696, startPoint y: 108, endPoint x: 685, endPoint y: 115, distance: 12.8
click at [695, 110] on icon "button" at bounding box center [697, 113] width 9 height 7
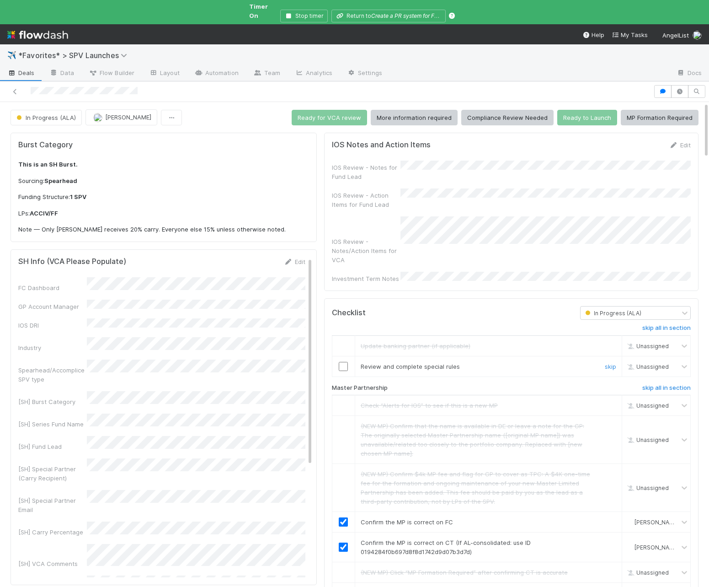
click at [347, 362] on input "checkbox" at bounding box center [343, 366] width 9 height 9
click at [588, 112] on button "Ready to Launch" at bounding box center [587, 118] width 60 height 16
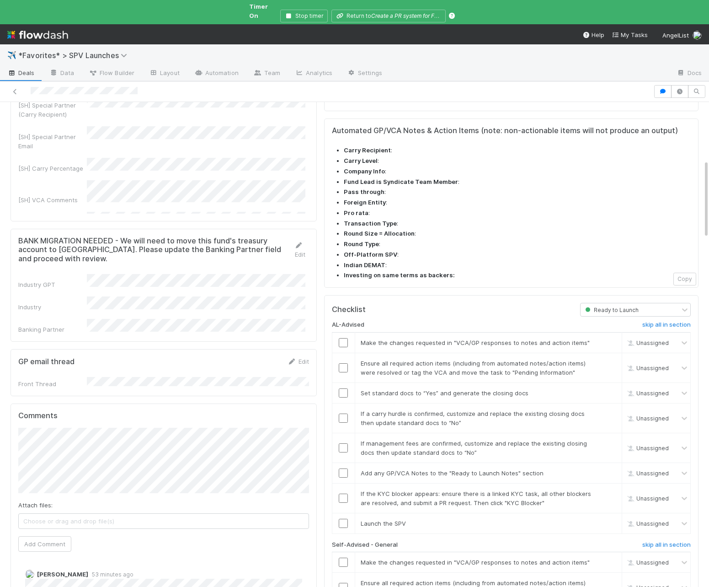
scroll to position [364, 0]
drag, startPoint x: 611, startPoint y: 277, endPoint x: 477, endPoint y: 309, distance: 137.9
click at [611, 338] on link "skip" at bounding box center [610, 341] width 11 height 7
click at [350, 362] on div at bounding box center [343, 366] width 22 height 9
click at [346, 362] on input "checkbox" at bounding box center [343, 366] width 9 height 9
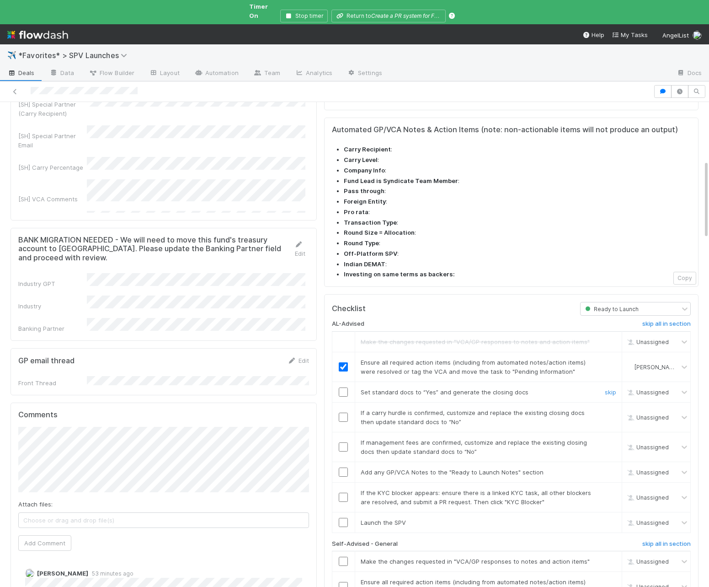
click at [344, 387] on input "checkbox" at bounding box center [343, 391] width 9 height 9
drag, startPoint x: 614, startPoint y: 348, endPoint x: 616, endPoint y: 357, distance: 8.8
click at [614, 409] on link "skip" at bounding box center [610, 412] width 11 height 7
drag, startPoint x: 614, startPoint y: 377, endPoint x: 595, endPoint y: 387, distance: 21.5
click at [613, 421] on link "skip" at bounding box center [610, 442] width 11 height 7
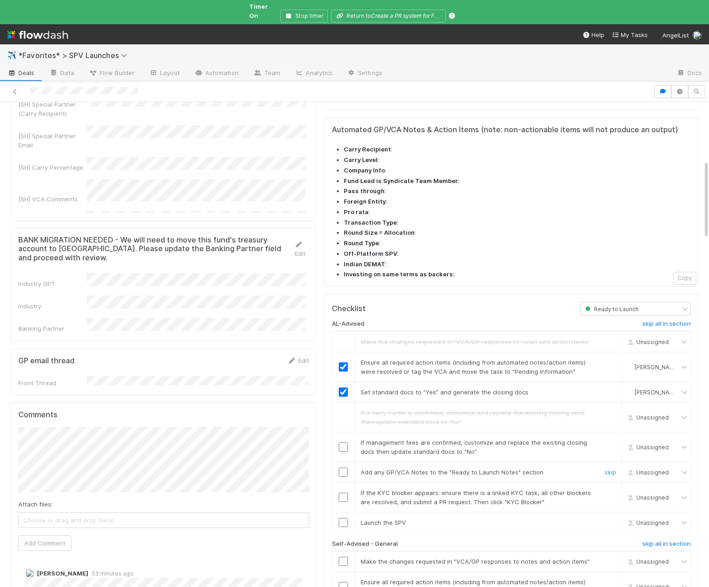
drag, startPoint x: 343, startPoint y: 409, endPoint x: 480, endPoint y: 427, distance: 138.9
click at [343, 421] on input "checkbox" at bounding box center [343, 471] width 9 height 9
click at [343, 421] on input "checkbox" at bounding box center [343, 522] width 9 height 9
click at [654, 421] on h6 "skip all in section" at bounding box center [667, 543] width 48 height 7
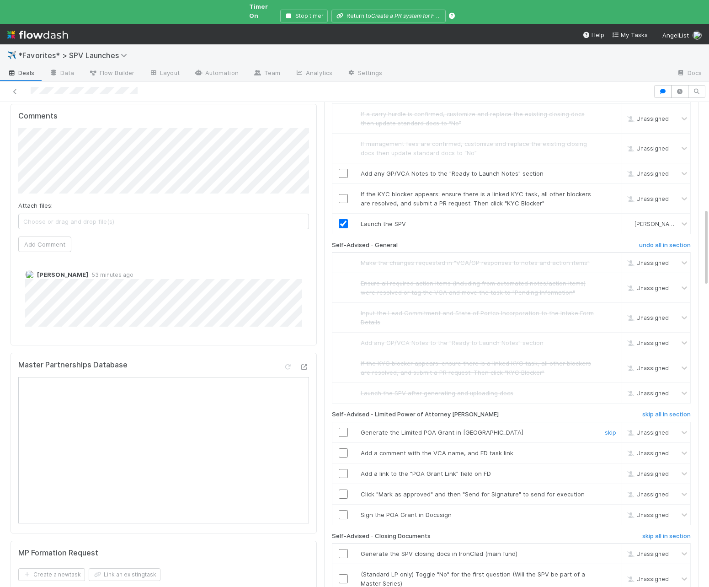
scroll to position [670, 0]
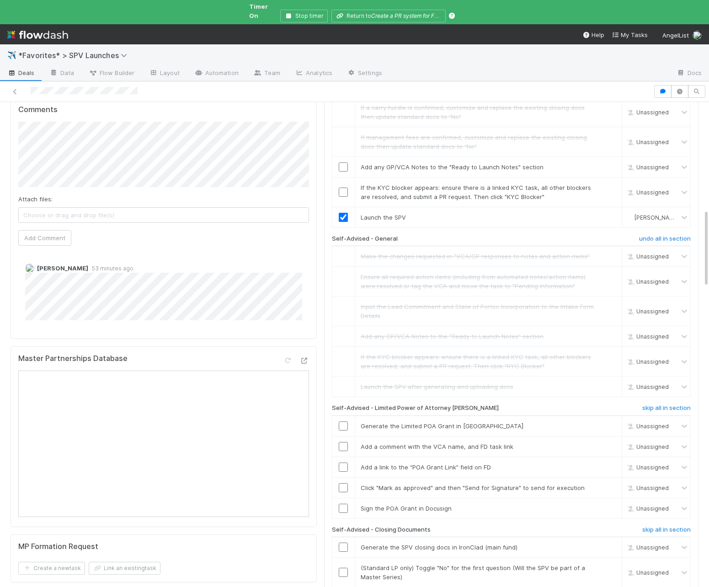
drag, startPoint x: 653, startPoint y: 343, endPoint x: 654, endPoint y: 363, distance: 20.6
click at [653, 404] on h6 "skip all in section" at bounding box center [667, 407] width 48 height 7
drag, startPoint x: 654, startPoint y: 466, endPoint x: 708, endPoint y: 460, distance: 54.7
click at [654, 421] on h6 "skip all in section" at bounding box center [667, 529] width 48 height 7
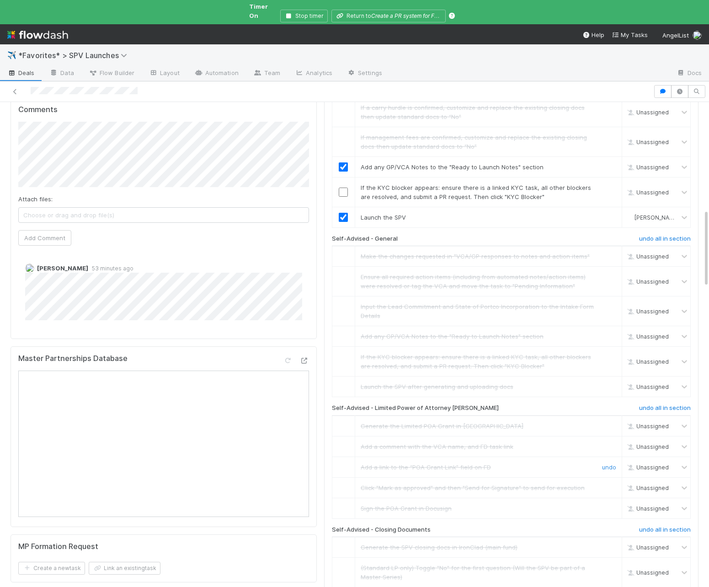
checkbox input "true"
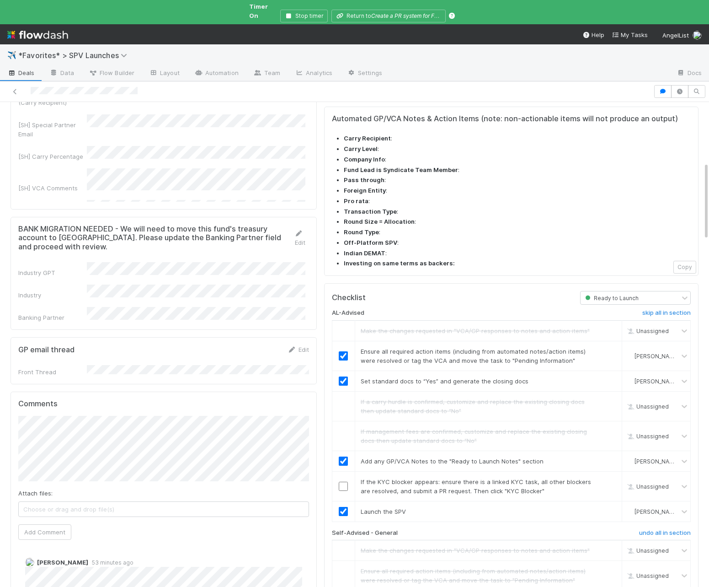
scroll to position [374, 0]
click at [605, 421] on td "Launch the SPV skip" at bounding box center [488, 512] width 267 height 21
click at [610, 421] on link "skip" at bounding box center [610, 482] width 11 height 7
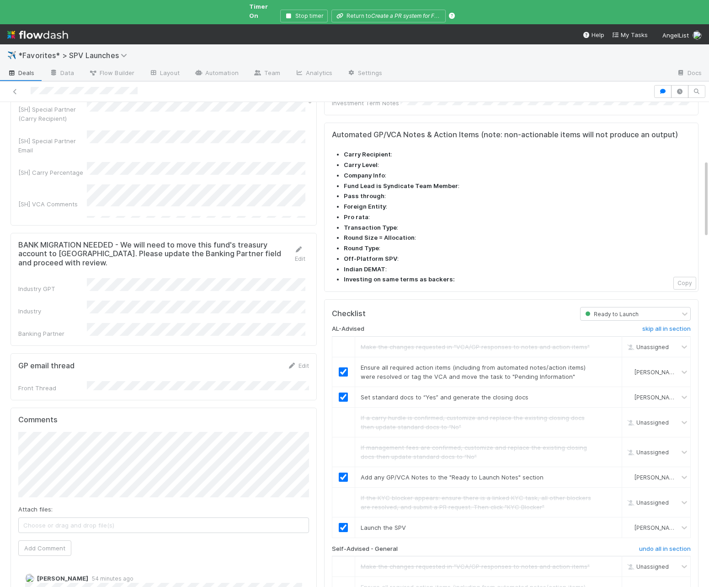
scroll to position [0, 0]
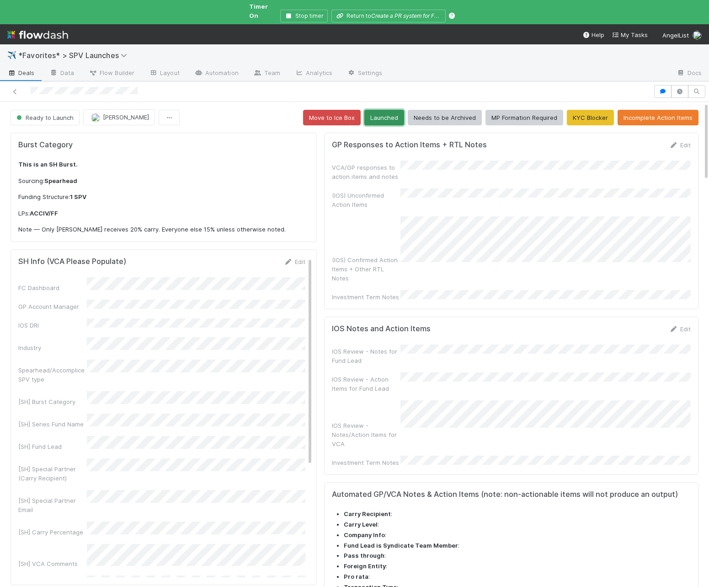
click at [391, 110] on button "Launched" at bounding box center [384, 118] width 40 height 16
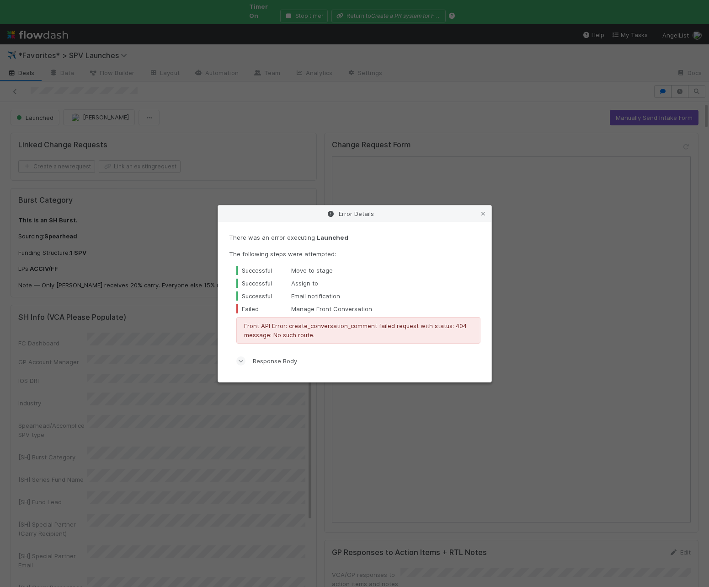
drag, startPoint x: 137, startPoint y: 141, endPoint x: 14, endPoint y: 65, distance: 144.6
click at [137, 141] on div "Error Details There was an error executing Launched . The following steps were …" at bounding box center [354, 293] width 709 height 587
